Goal: Transaction & Acquisition: Book appointment/travel/reservation

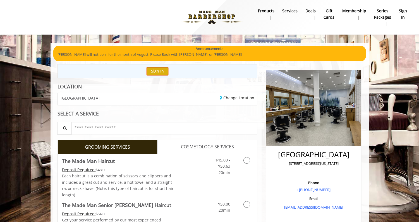
click at [159, 75] on button "Sign In" at bounding box center [157, 71] width 21 height 8
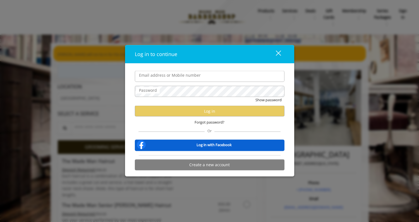
type input "**********"
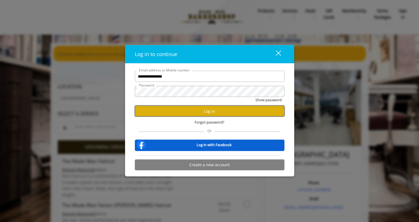
click at [179, 114] on button "Log in" at bounding box center [210, 111] width 150 height 11
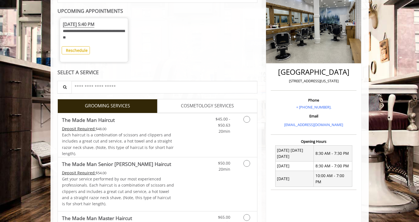
scroll to position [84, 0]
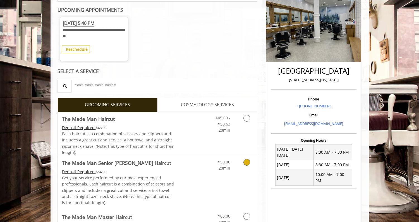
click at [251, 165] on link "Grooming services" at bounding box center [246, 163] width 14 height 15
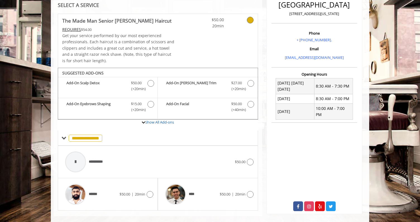
scroll to position [158, 0]
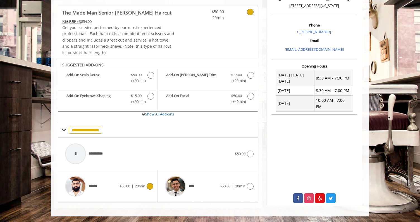
click at [149, 189] on icon at bounding box center [150, 186] width 7 height 7
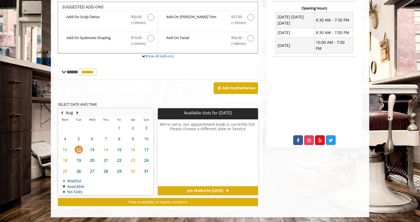
scroll to position [217, 0]
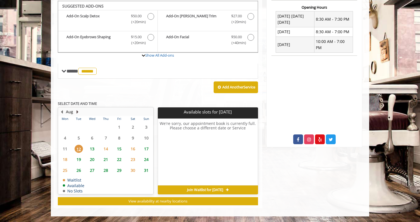
click at [77, 112] on button "Next Month" at bounding box center [77, 112] width 4 height 6
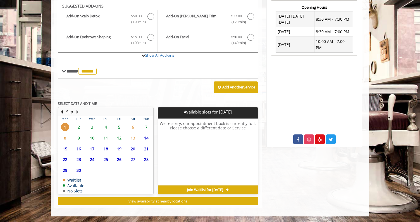
click at [107, 128] on span "4" at bounding box center [106, 127] width 8 height 8
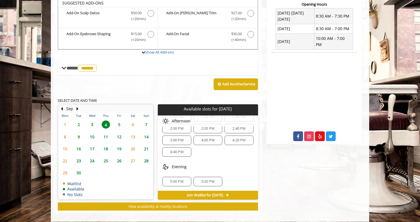
scroll to position [218, 0]
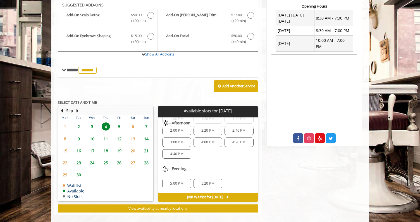
click at [94, 126] on span "3" at bounding box center [92, 127] width 8 height 8
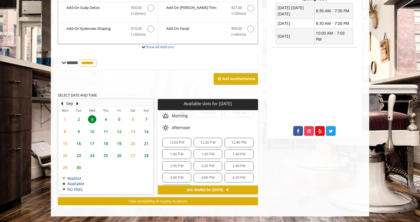
scroll to position [72, 0]
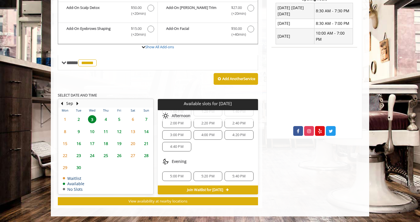
click at [245, 180] on div "5:40 PM" at bounding box center [239, 176] width 29 height 9
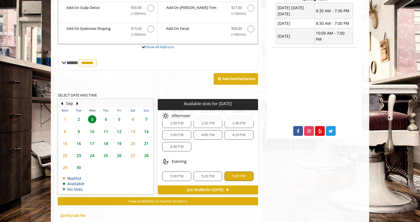
scroll to position [326, 0]
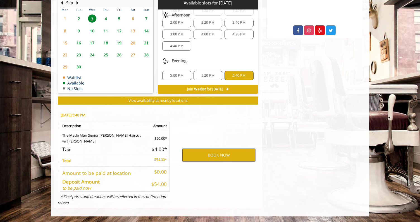
click at [221, 157] on button "BOOK NOW" at bounding box center [218, 155] width 73 height 13
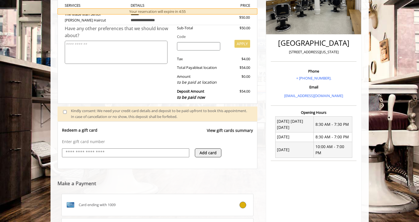
scroll to position [140, 0]
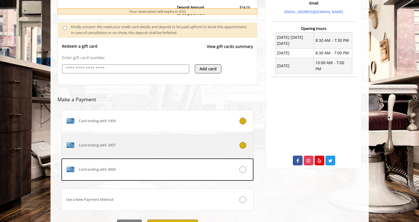
click at [242, 145] on icon at bounding box center [243, 145] width 7 height 7
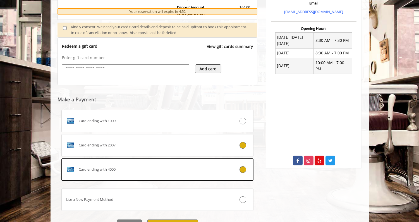
scroll to position [213, 0]
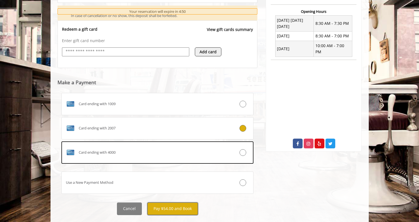
click at [185, 212] on button "Pay $54.00 and Book" at bounding box center [172, 209] width 51 height 13
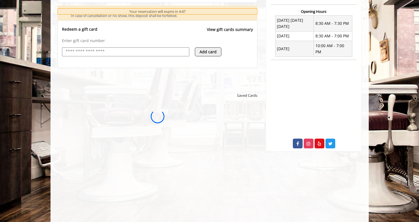
scroll to position [0, 0]
